Goal: Find specific page/section: Find specific page/section

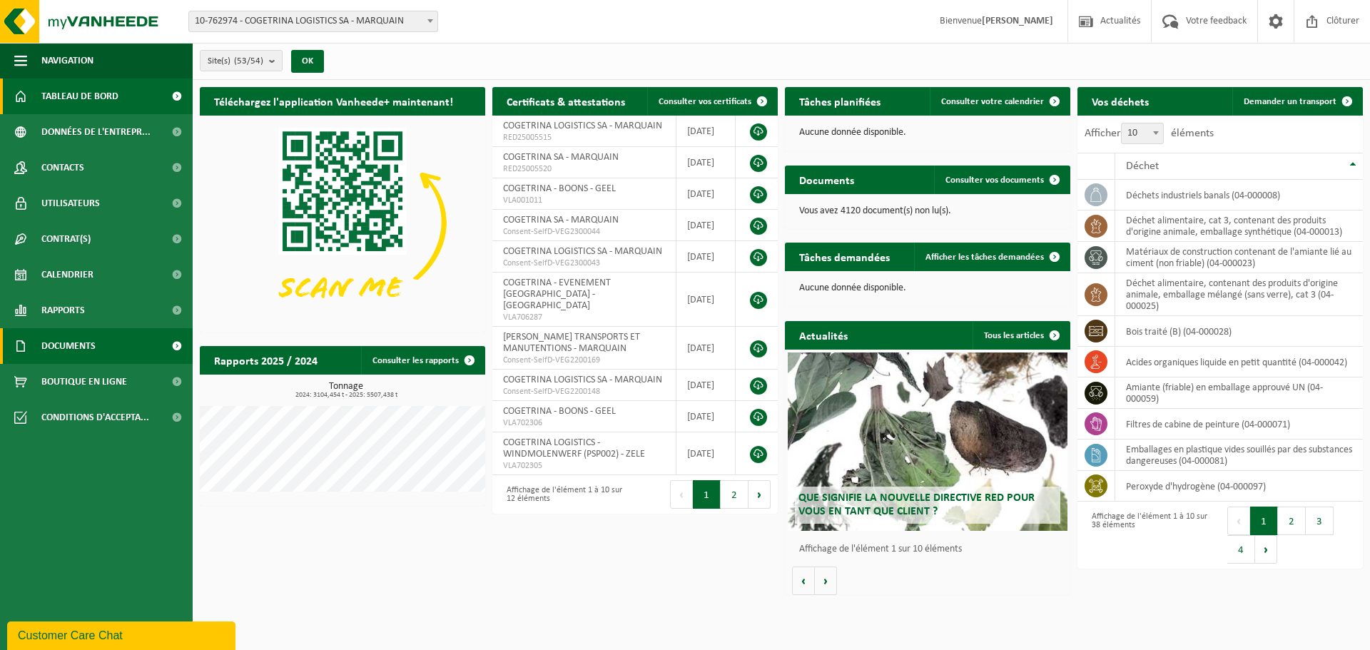
click at [64, 340] on span "Documents" at bounding box center [68, 346] width 54 height 36
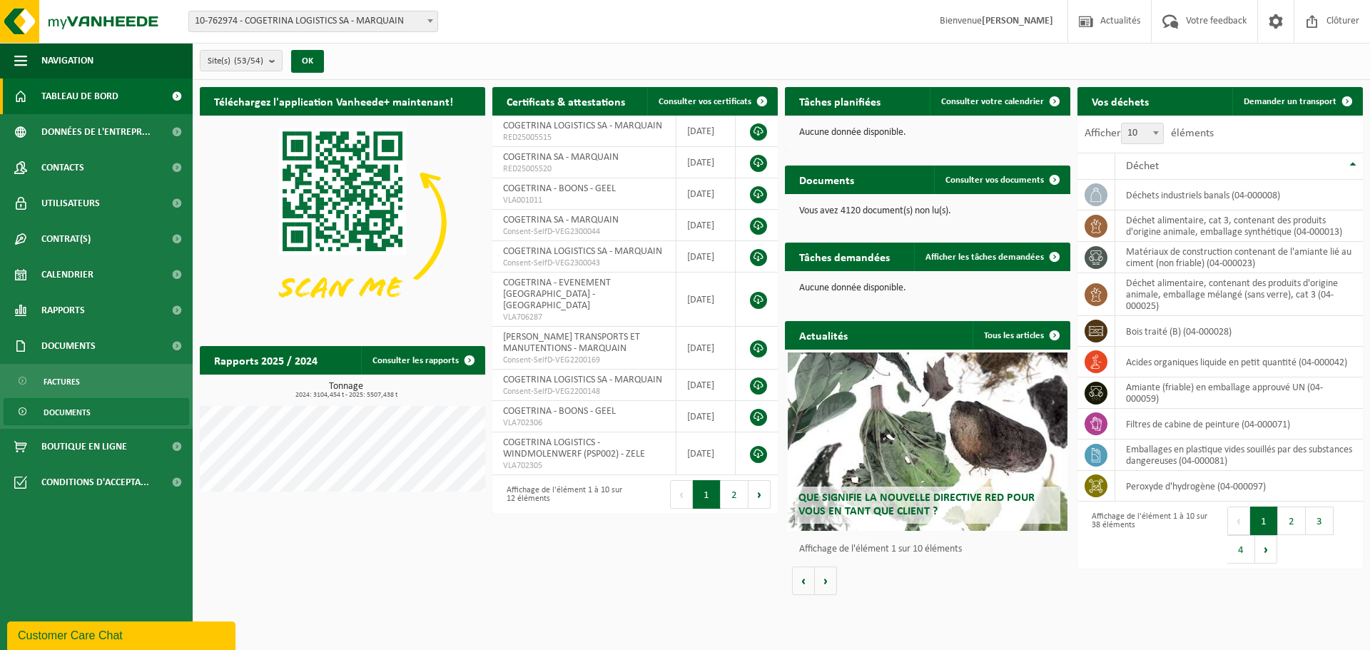
click at [59, 403] on span "Documents" at bounding box center [67, 412] width 47 height 27
click at [96, 410] on link "Documents" at bounding box center [97, 411] width 186 height 27
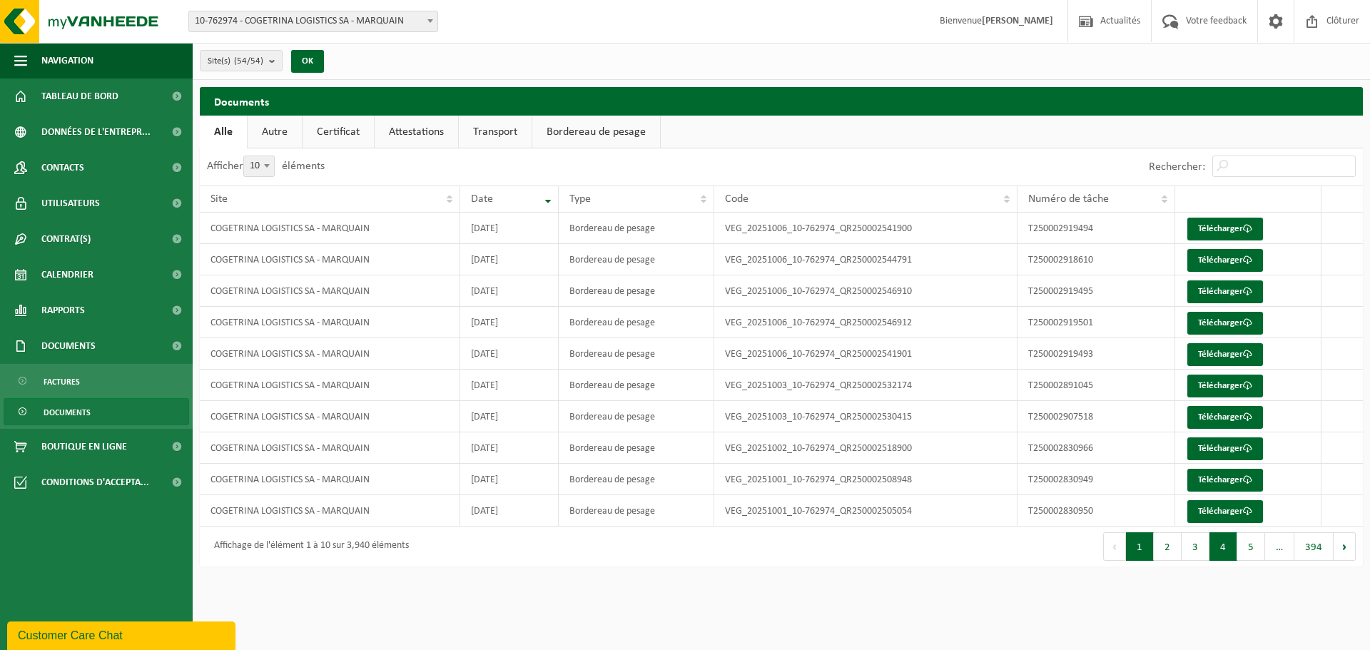
click at [1233, 554] on button "4" at bounding box center [1224, 546] width 28 height 29
